Goal: Task Accomplishment & Management: Manage account settings

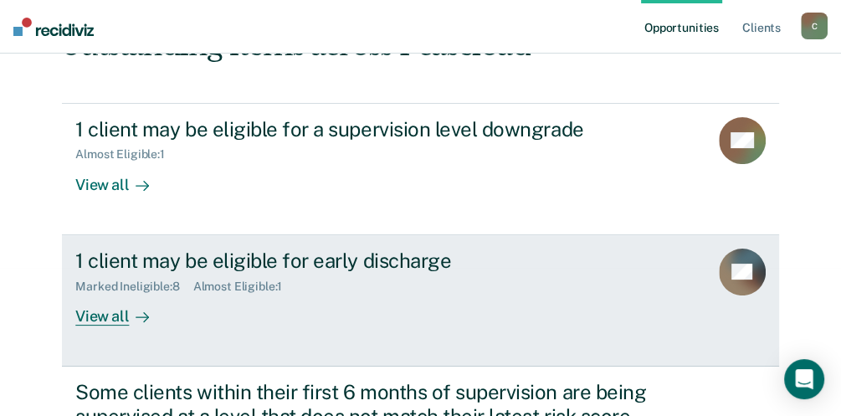
scroll to position [167, 0]
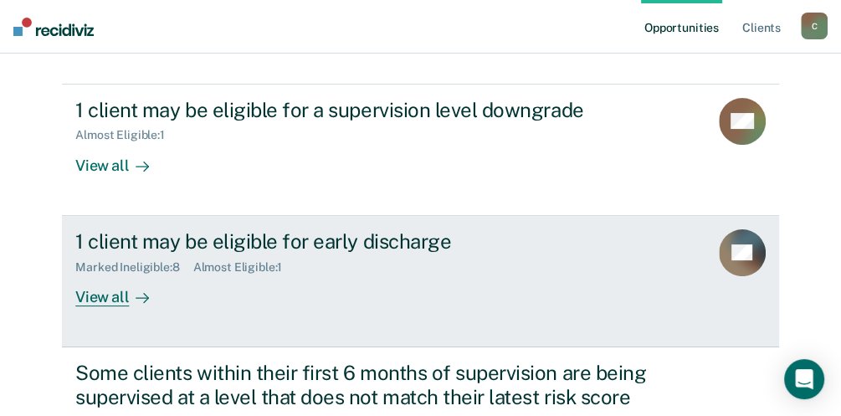
click at [135, 284] on div "View all" at bounding box center [122, 290] width 94 height 33
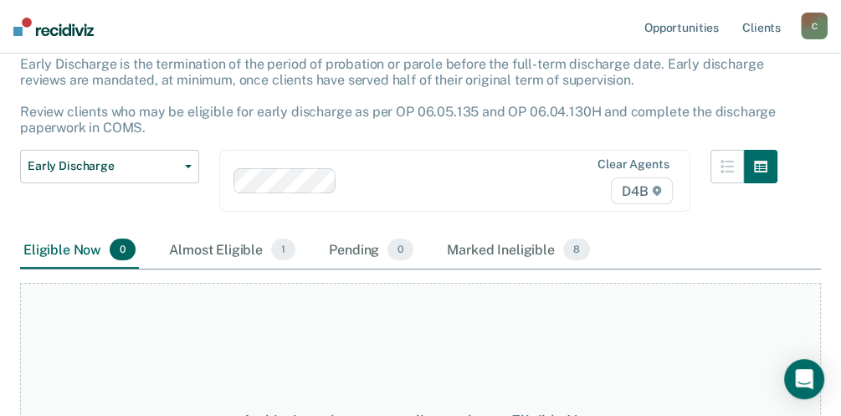
scroll to position [111, 0]
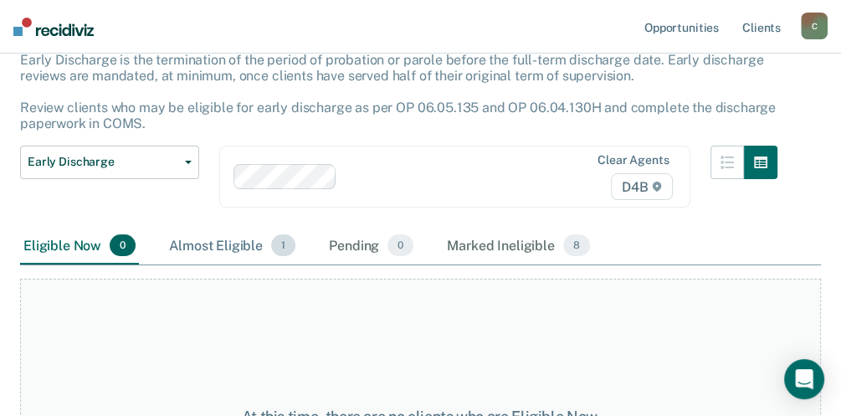
click at [272, 253] on div "Almost Eligible 1" at bounding box center [232, 246] width 133 height 37
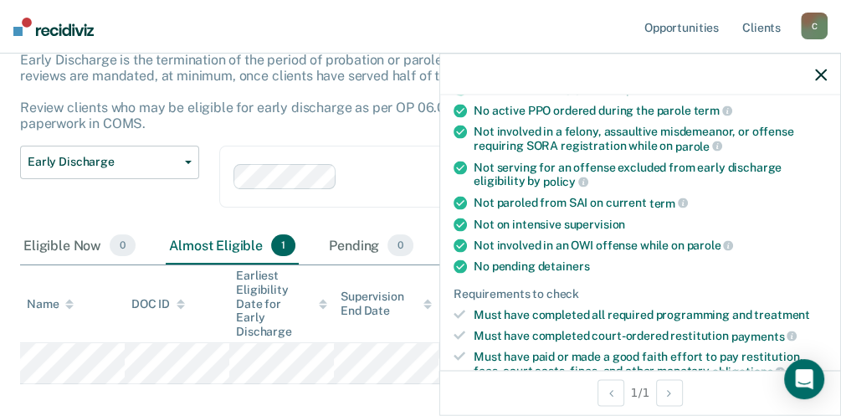
scroll to position [335, 0]
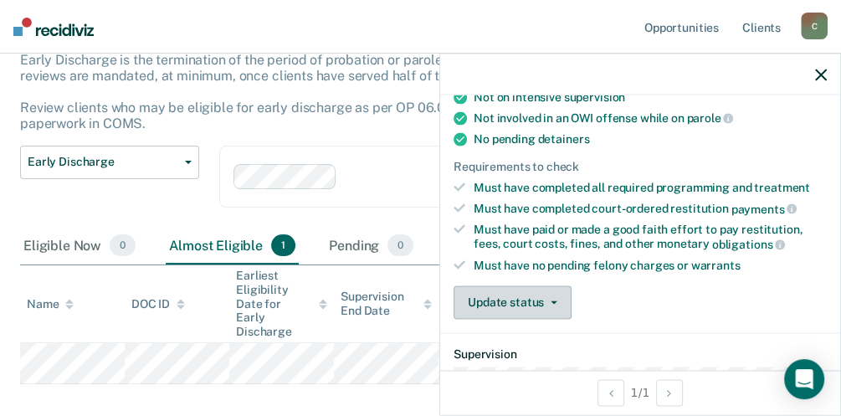
click at [557, 293] on button "Update status" at bounding box center [512, 301] width 118 height 33
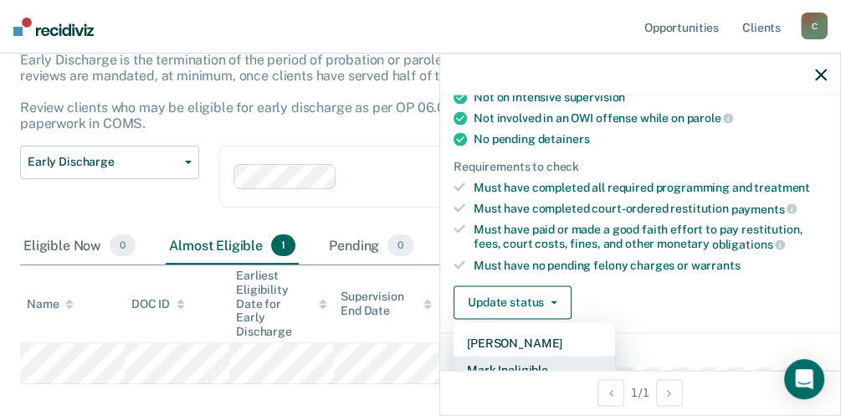
scroll to position [338, 0]
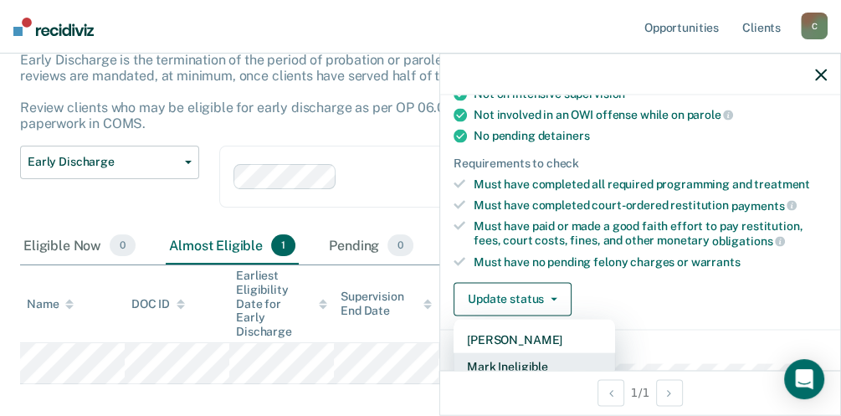
click at [536, 352] on button "Mark Ineligible" at bounding box center [533, 365] width 161 height 27
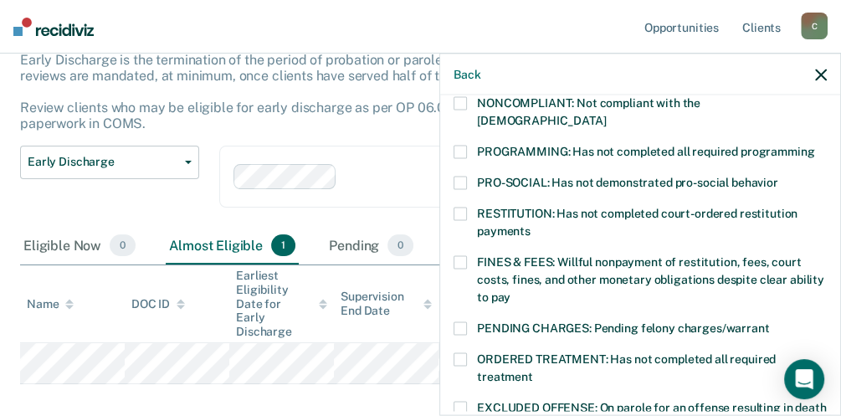
click at [459, 110] on div "NONCOMPLIANT: Not compliant with the [DEMOGRAPHIC_DATA]" at bounding box center [639, 121] width 373 height 49
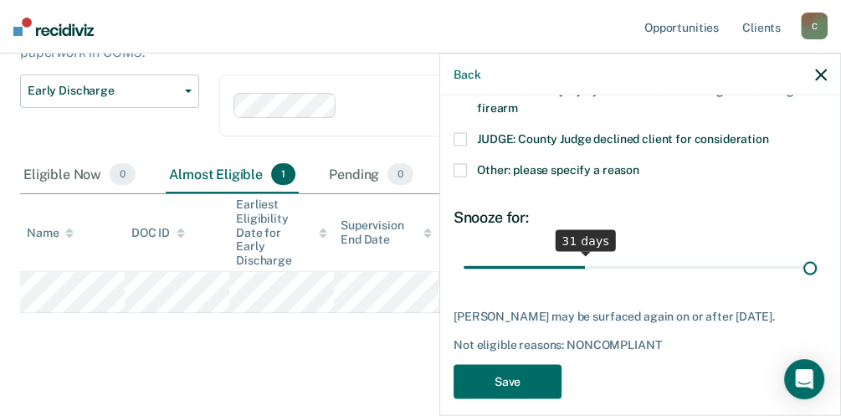
scroll to position [673, 0]
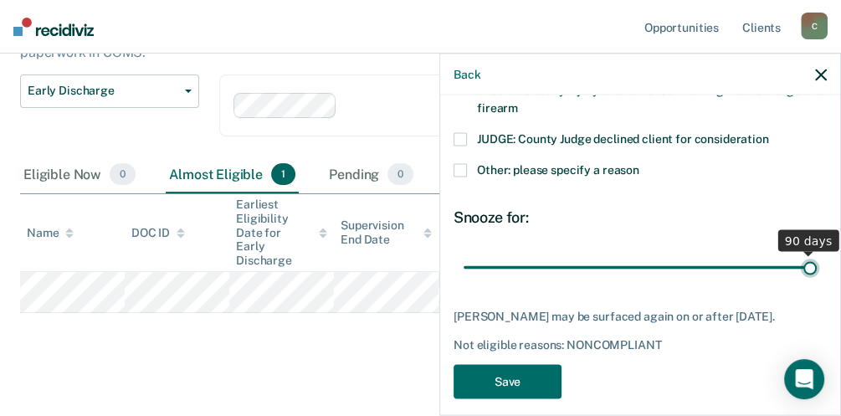
drag, startPoint x: 583, startPoint y: 252, endPoint x: 852, endPoint y: 247, distance: 268.6
type input "90"
click at [817, 253] on input "range" at bounding box center [639, 267] width 353 height 29
click at [544, 371] on button "Save" at bounding box center [507, 382] width 108 height 34
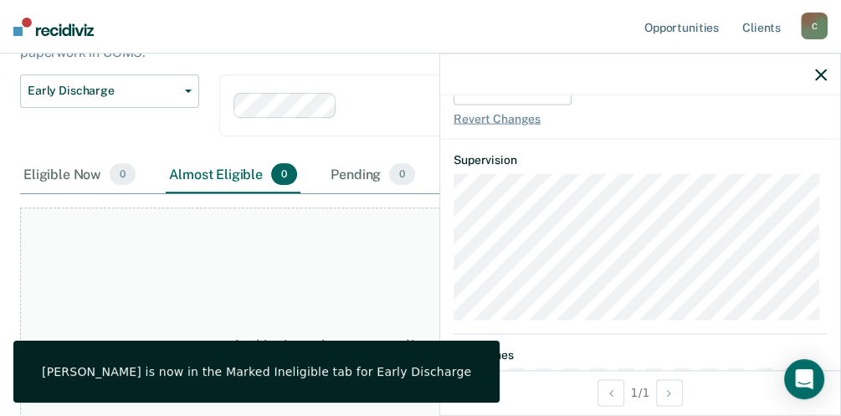
click at [398, 300] on div "At this time, there are no clients who are Almost Eligible. Please navigate to …" at bounding box center [420, 354] width 801 height 294
click at [818, 75] on icon "button" at bounding box center [821, 75] width 12 height 12
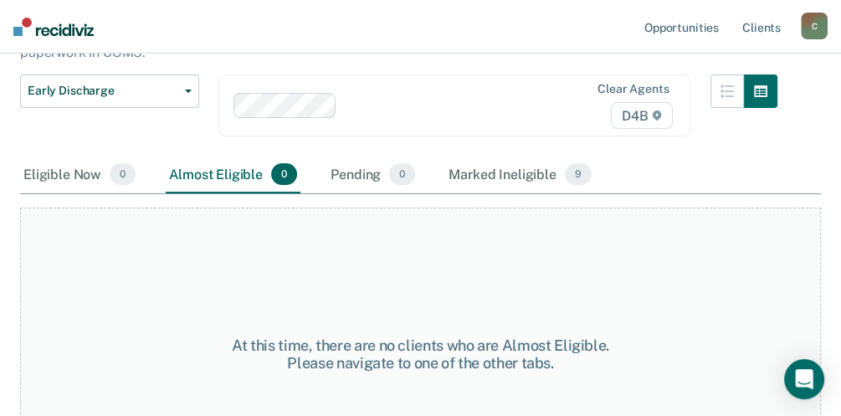
click at [553, 266] on div "At this time, there are no clients who are Almost Eligible. Please navigate to …" at bounding box center [420, 354] width 801 height 294
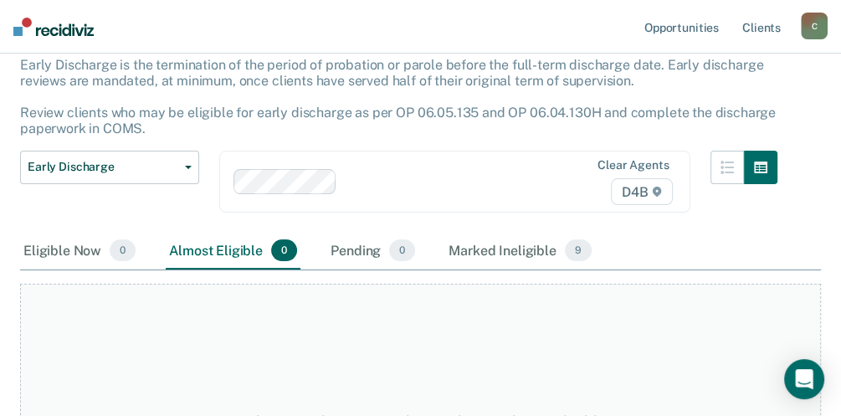
scroll to position [0, 0]
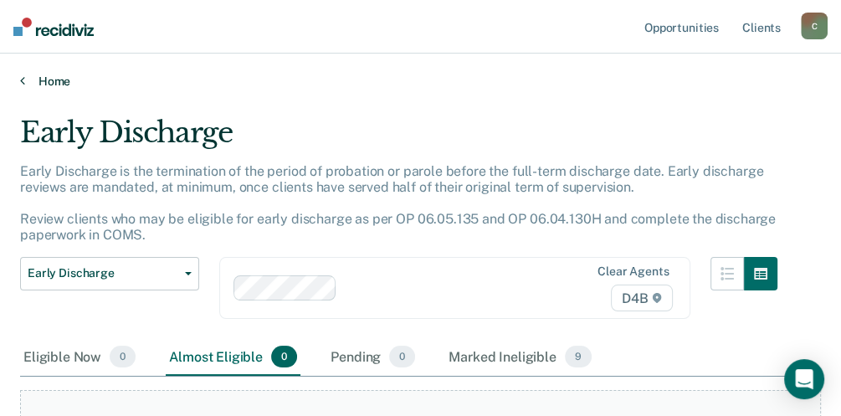
click at [66, 81] on link "Home" at bounding box center [420, 81] width 801 height 15
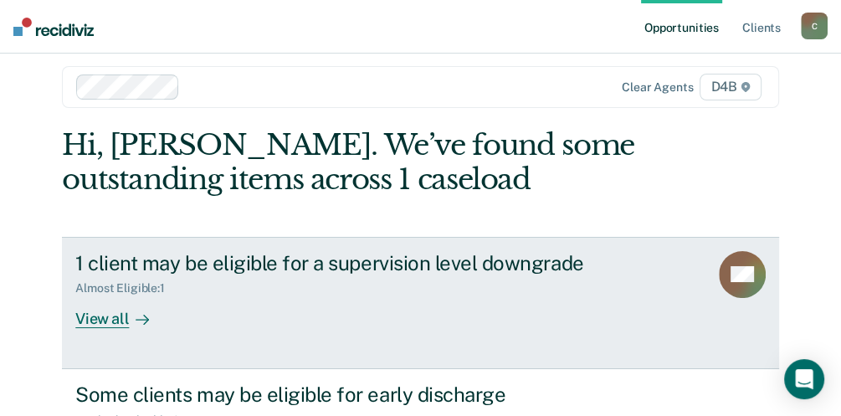
scroll to position [55, 0]
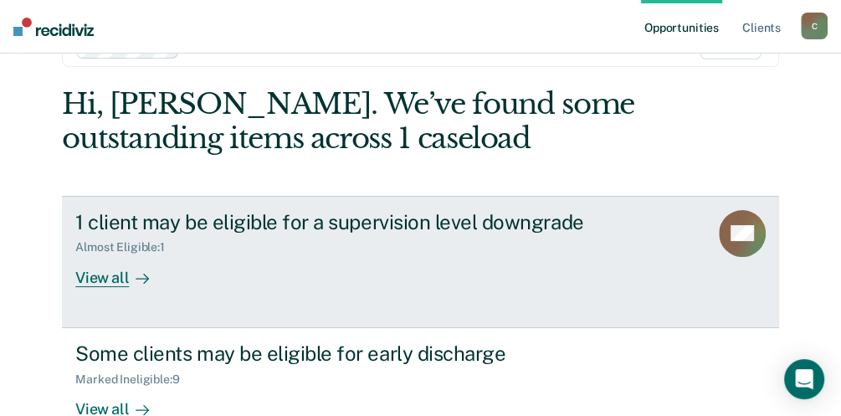
click at [136, 269] on div at bounding box center [139, 277] width 20 height 19
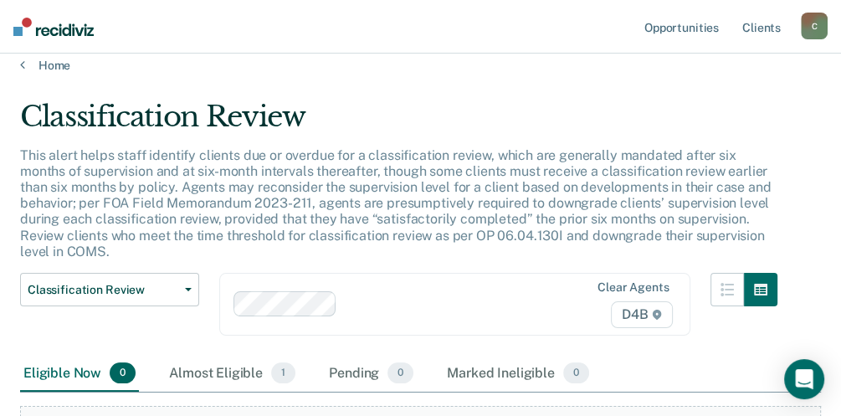
scroll to position [111, 0]
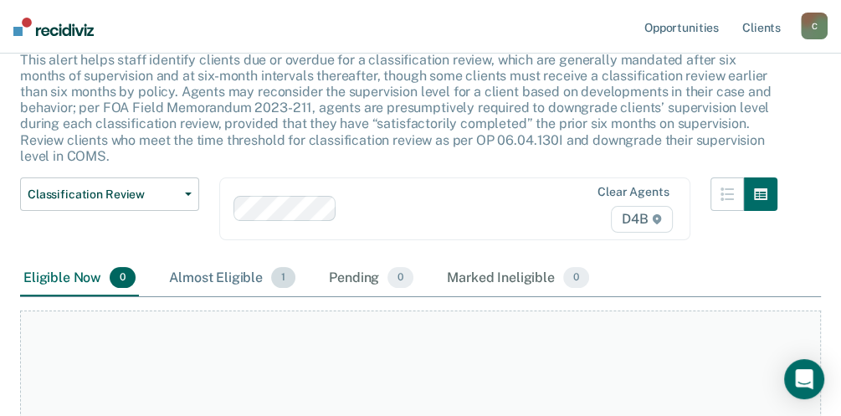
click at [241, 267] on div "Almost Eligible 1" at bounding box center [232, 278] width 133 height 37
